Goal: Information Seeking & Learning: Find specific fact

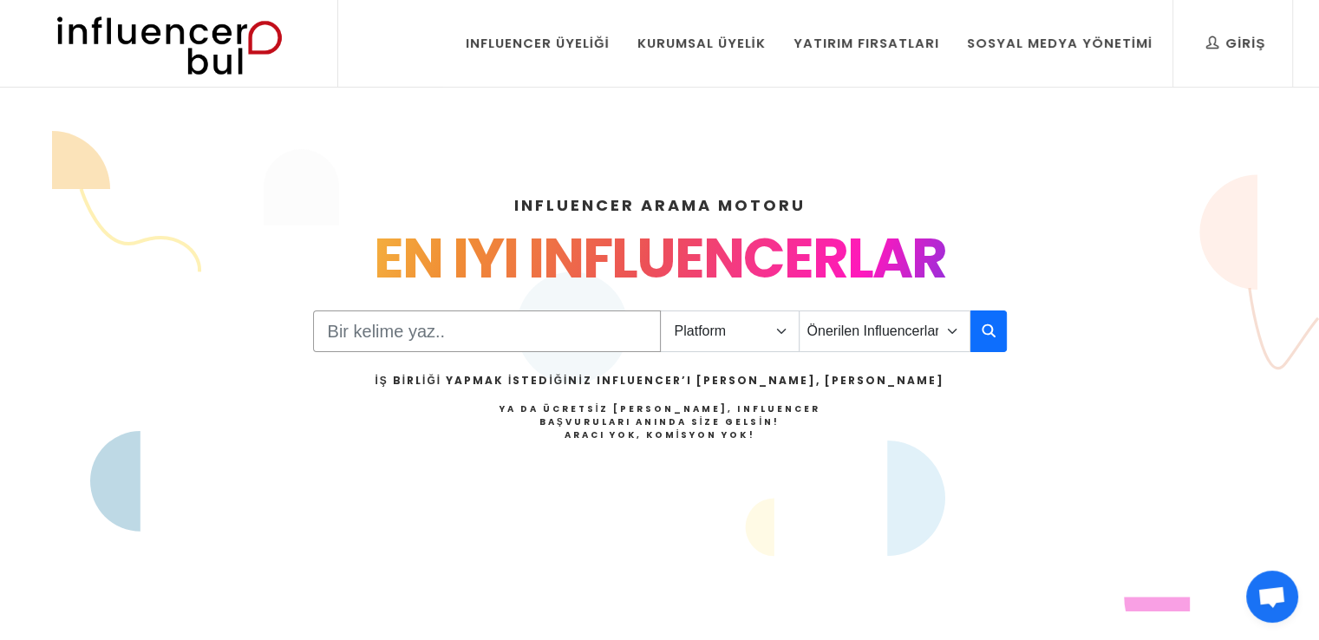
click at [556, 345] on input "Search" at bounding box center [487, 331] width 348 height 42
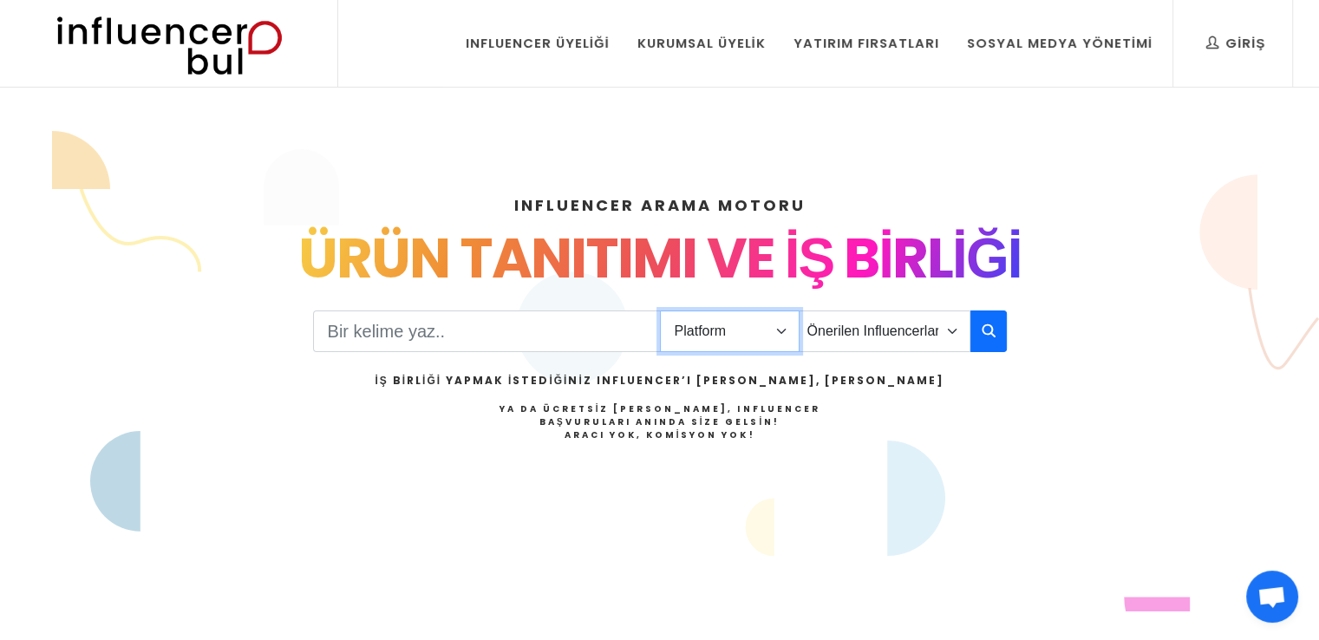
click at [747, 329] on select "Platform Instagram Facebook Youtube Tiktok Twitter Twitch" at bounding box center [730, 331] width 140 height 42
select select "1"
click at [660, 310] on select "Platform Instagram Facebook Youtube Tiktok Twitter Twitch" at bounding box center [730, 331] width 140 height 42
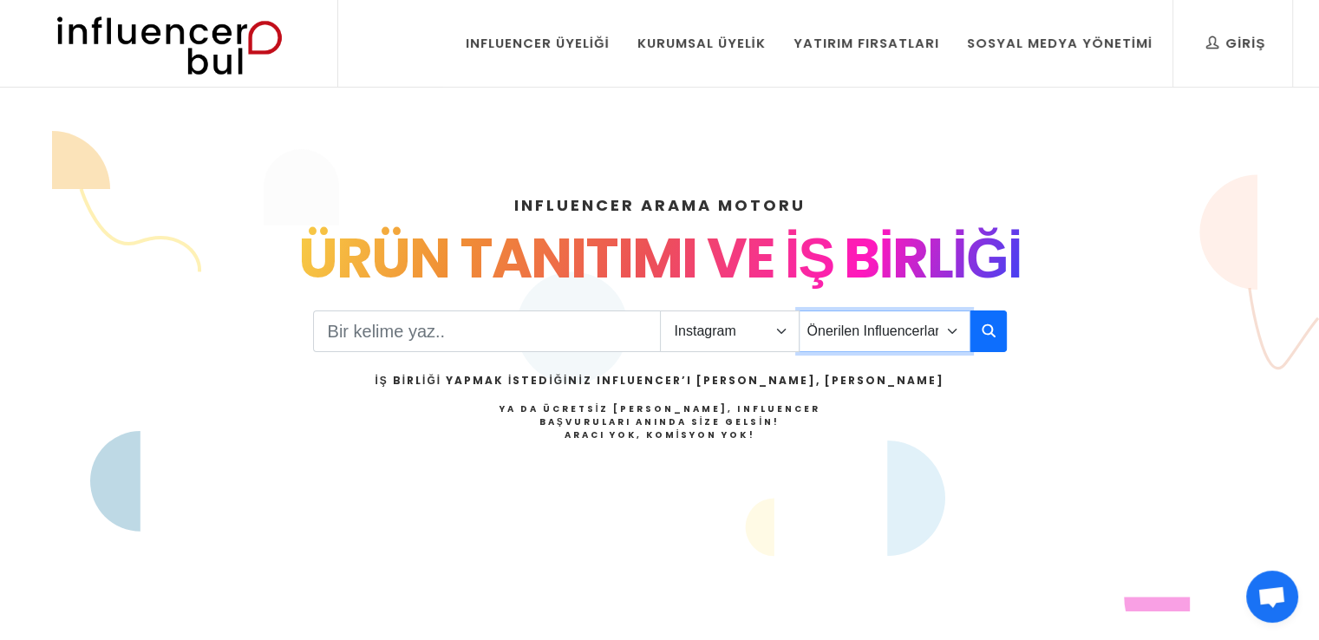
click at [924, 316] on select "Önerilen Influencerlar Aile & Çocuk & Ebeveyn Alışveriş & Giyim & Aksesuar Arab…" at bounding box center [884, 331] width 172 height 42
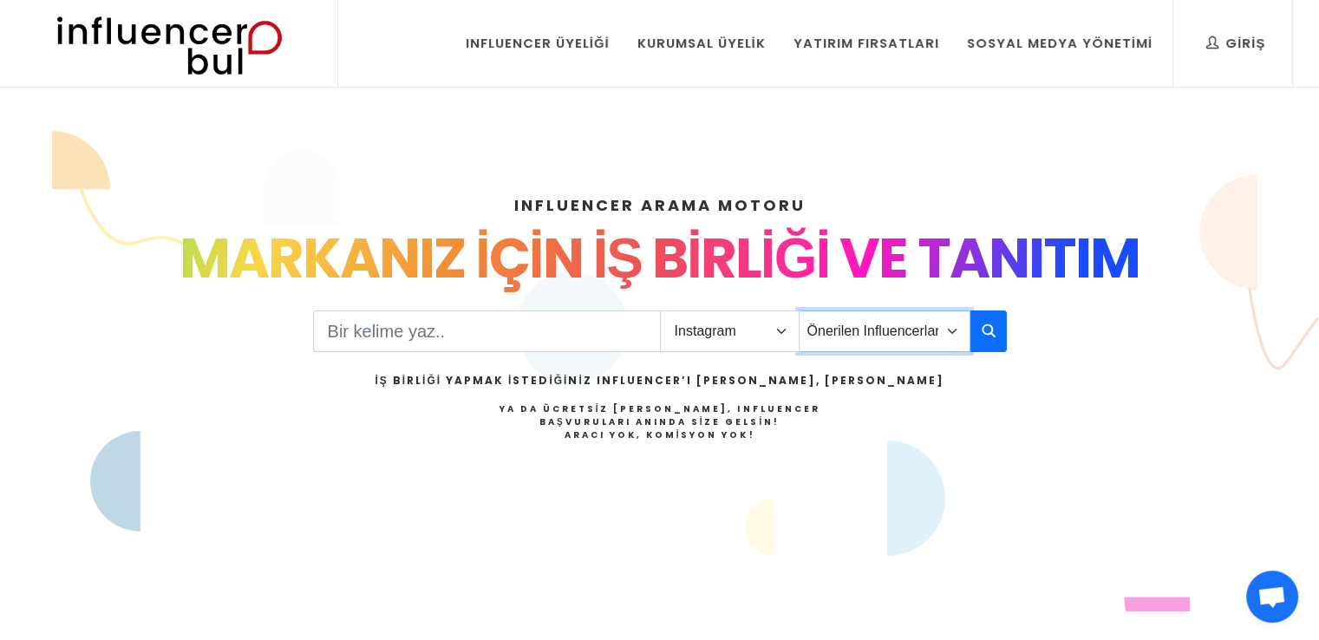
click at [798, 310] on select "Önerilen Influencerlar Aile & Çocuk & Ebeveyn Alışveriş & Giyim & Aksesuar Arab…" at bounding box center [884, 331] width 172 height 42
click at [935, 336] on select "Önerilen Influencerlar Aile & Çocuk & Ebeveyn Alışveriş & Giyim & Aksesuar Arab…" at bounding box center [884, 331] width 172 height 42
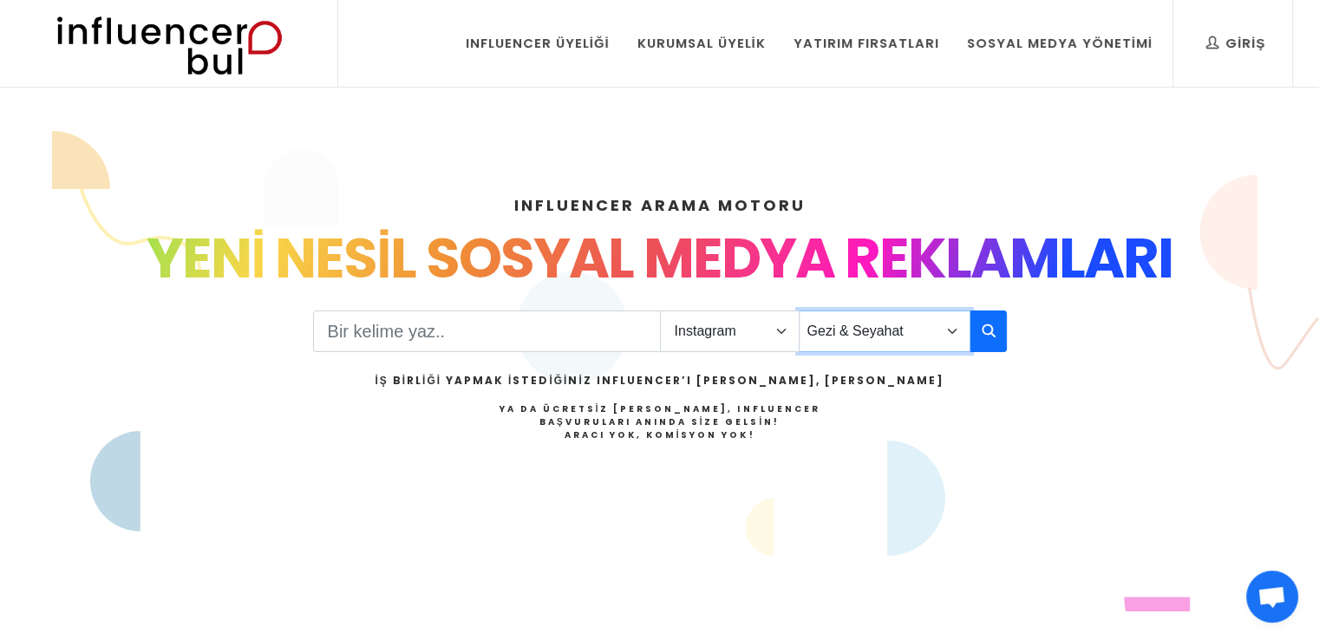
select select "2"
click at [798, 310] on select "Önerilen Influencerlar Aile & Çocuk & Ebeveyn Alışveriş & Giyim & Aksesuar Arab…" at bounding box center [884, 331] width 172 height 42
click at [572, 329] on input "Search" at bounding box center [487, 331] width 348 height 42
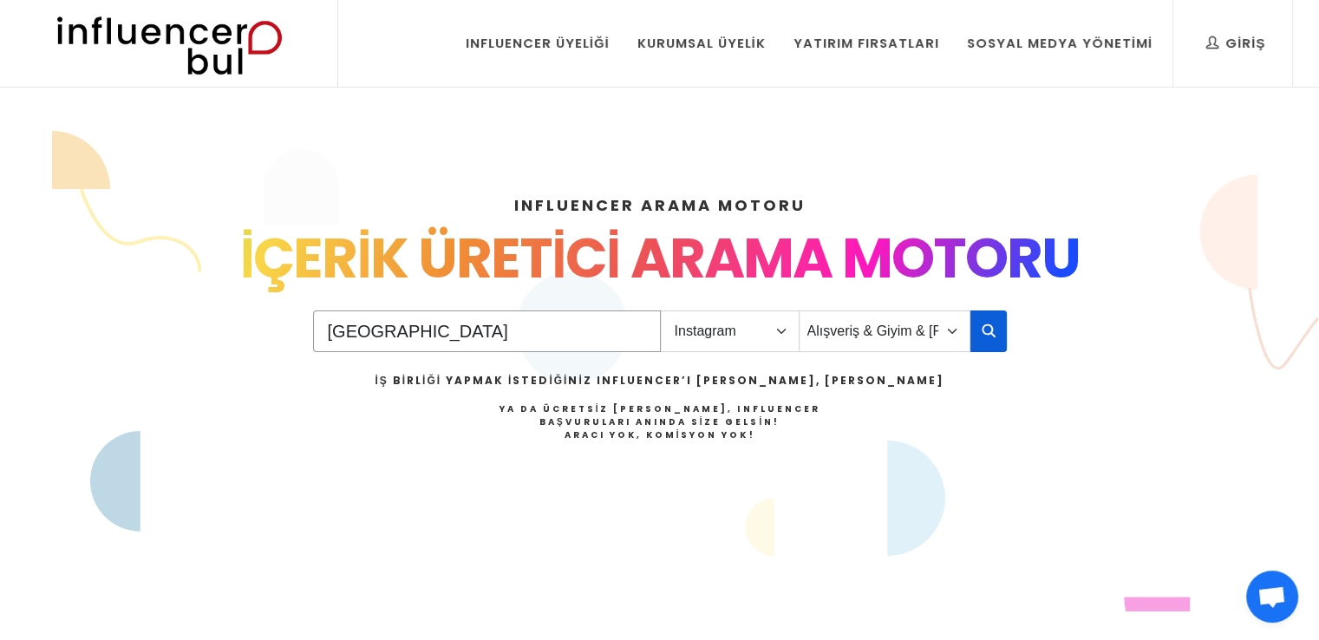
type input "[GEOGRAPHIC_DATA]"
click at [999, 324] on button "button" at bounding box center [988, 331] width 36 height 42
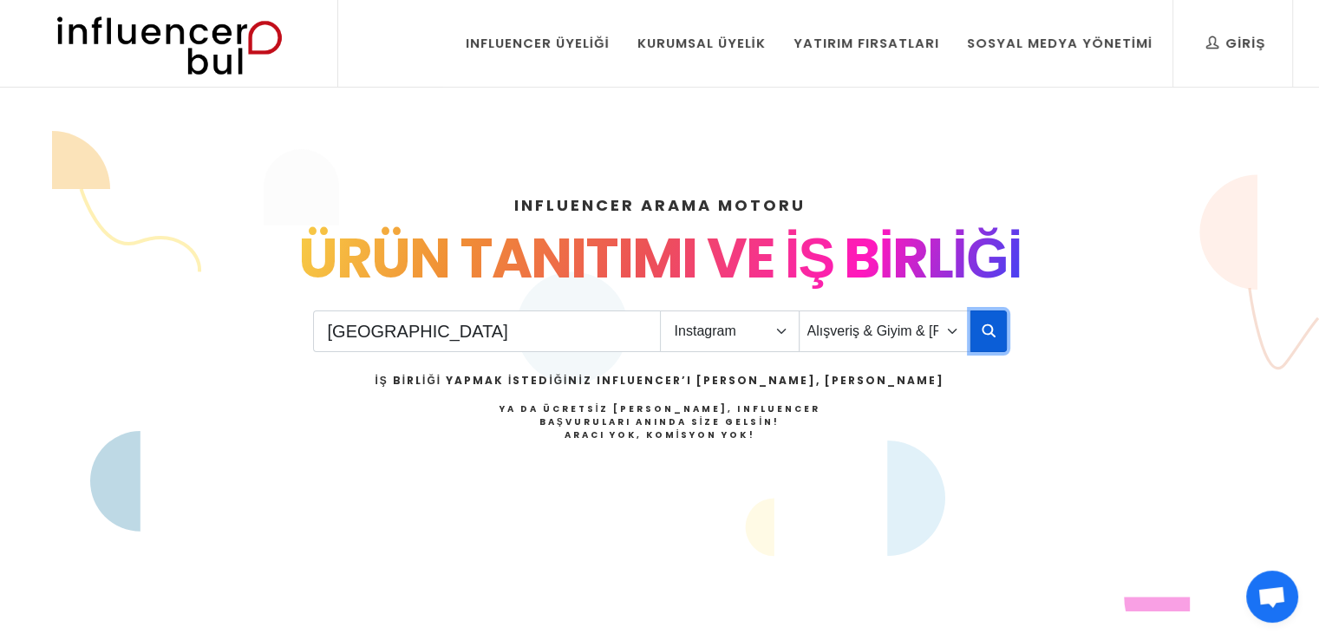
click at [994, 326] on icon "button" at bounding box center [988, 330] width 14 height 21
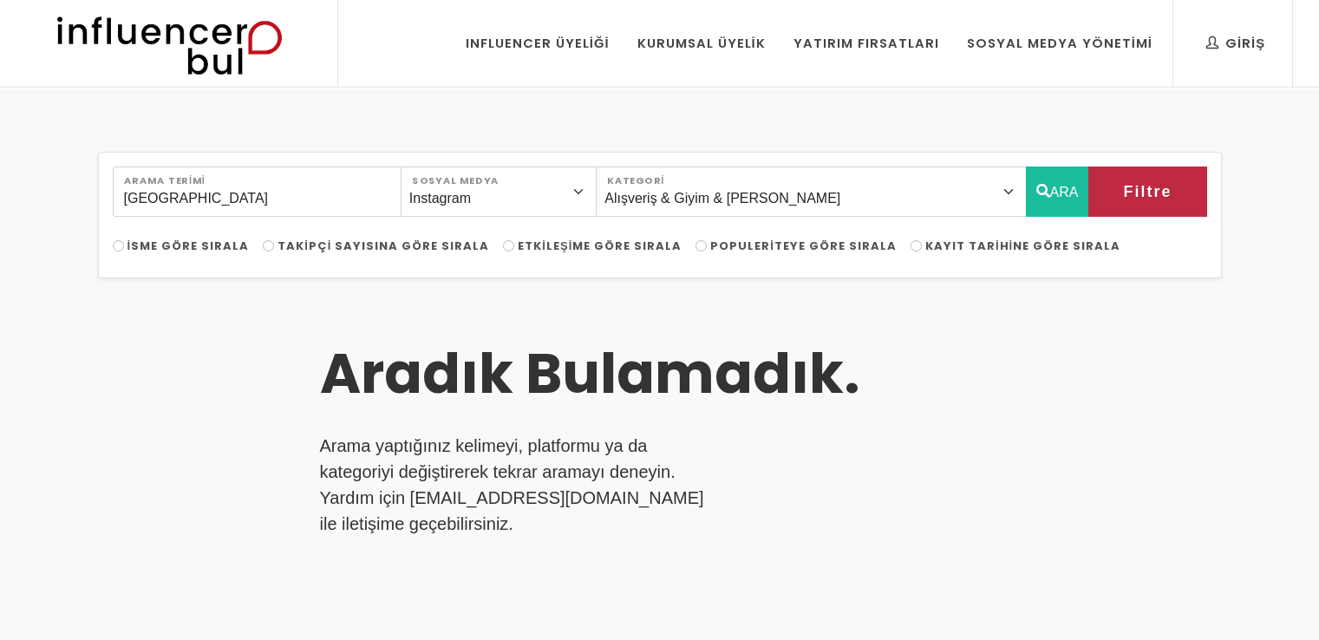
select select "2"
